Goal: Find specific page/section: Find specific page/section

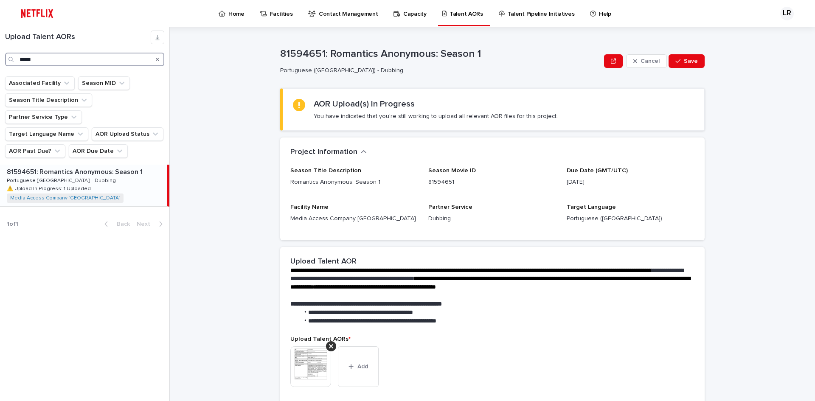
drag, startPoint x: 53, startPoint y: 59, endPoint x: -23, endPoint y: 50, distance: 76.4
click at [0, 50] on html "Home Facilities Contact Management Capacity Talent AORs Talent Pipeline Initiat…" at bounding box center [407, 200] width 815 height 401
paste input "*"
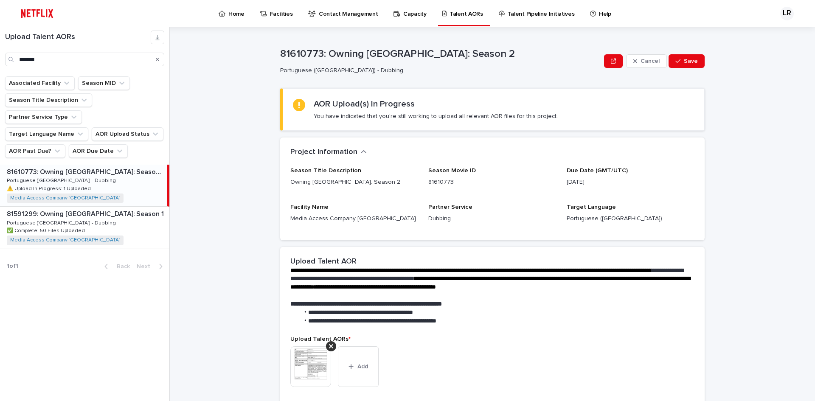
click at [83, 166] on p "81610773: Owning [GEOGRAPHIC_DATA]: Season 2" at bounding box center [86, 171] width 159 height 10
type input "******"
click at [67, 166] on p "81610773: Owning [GEOGRAPHIC_DATA]: Season 2" at bounding box center [86, 171] width 159 height 10
click at [310, 365] on img at bounding box center [310, 366] width 41 height 41
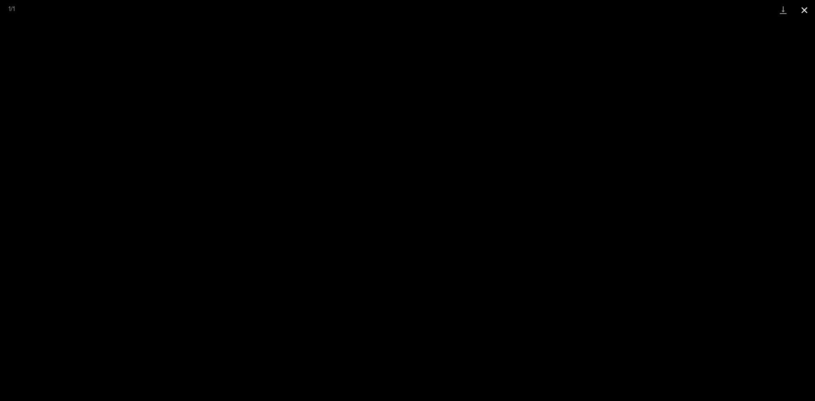
click at [802, 13] on button "Close gallery" at bounding box center [804, 10] width 21 height 20
